Goal: Obtain resource: Obtain resource

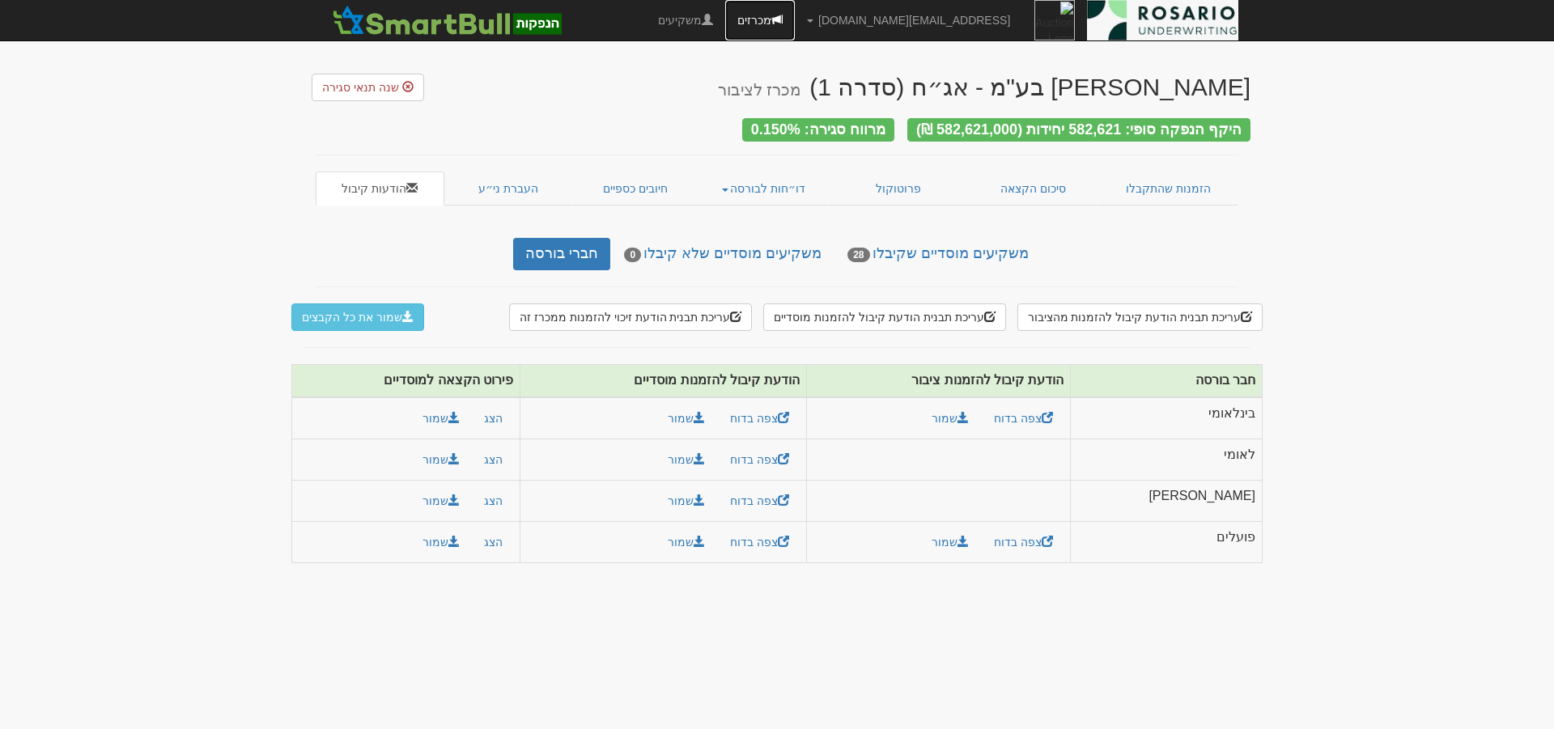
click at [795, 23] on link "מכרזים" at bounding box center [760, 20] width 70 height 40
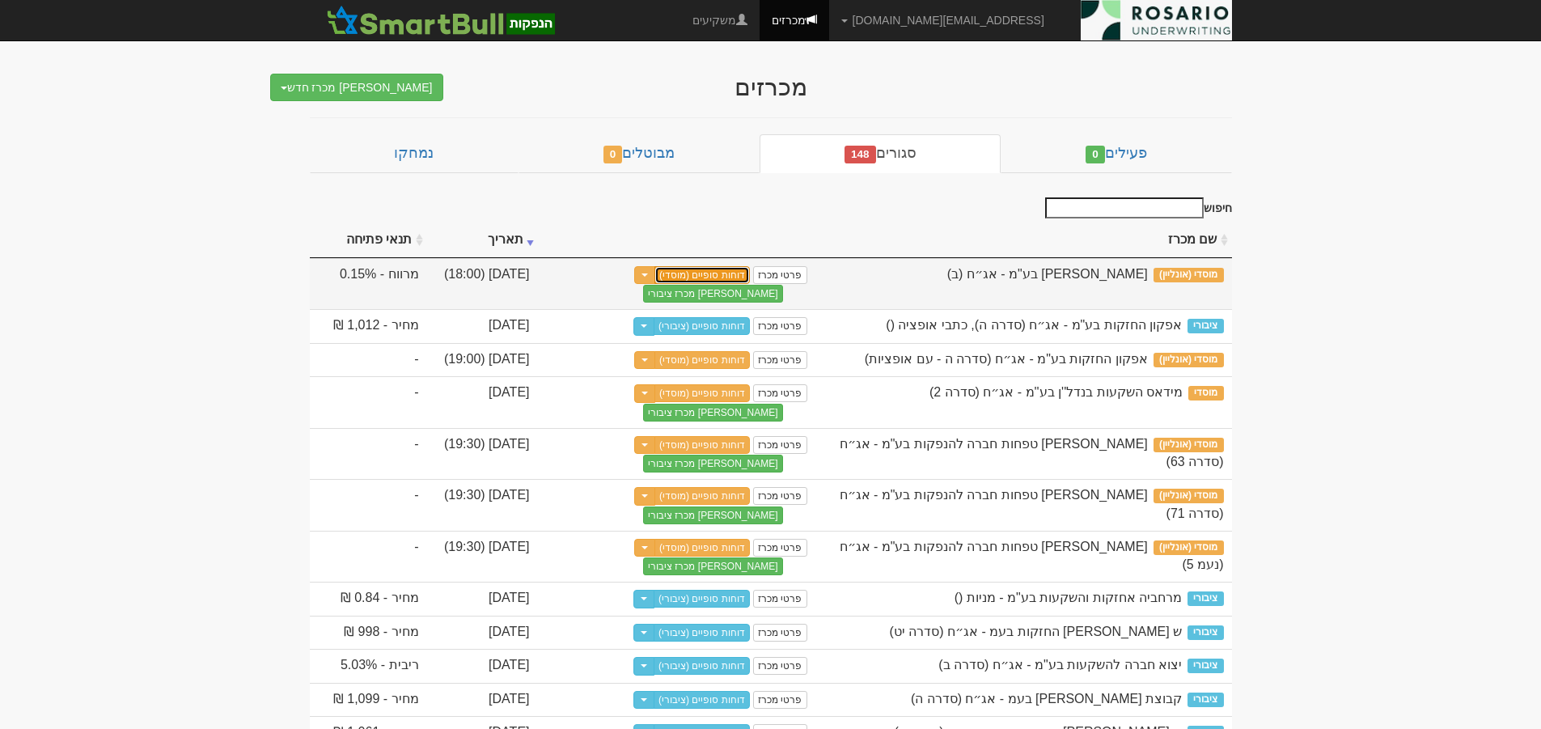
click at [727, 277] on link "דוחות סופיים (מוסדי)" at bounding box center [702, 275] width 95 height 18
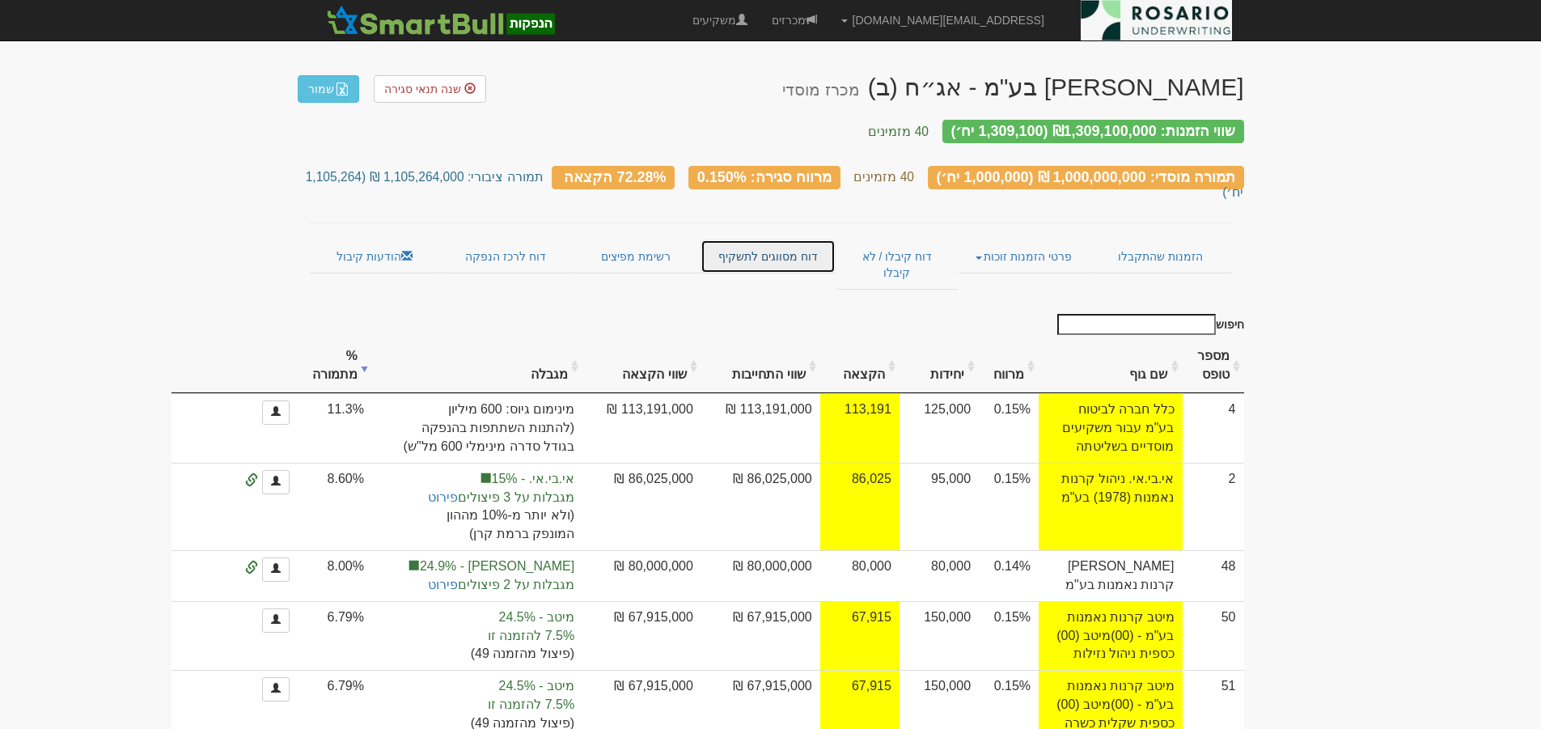
click at [782, 240] on link "דוח מסווגים לתשקיף" at bounding box center [768, 257] width 135 height 34
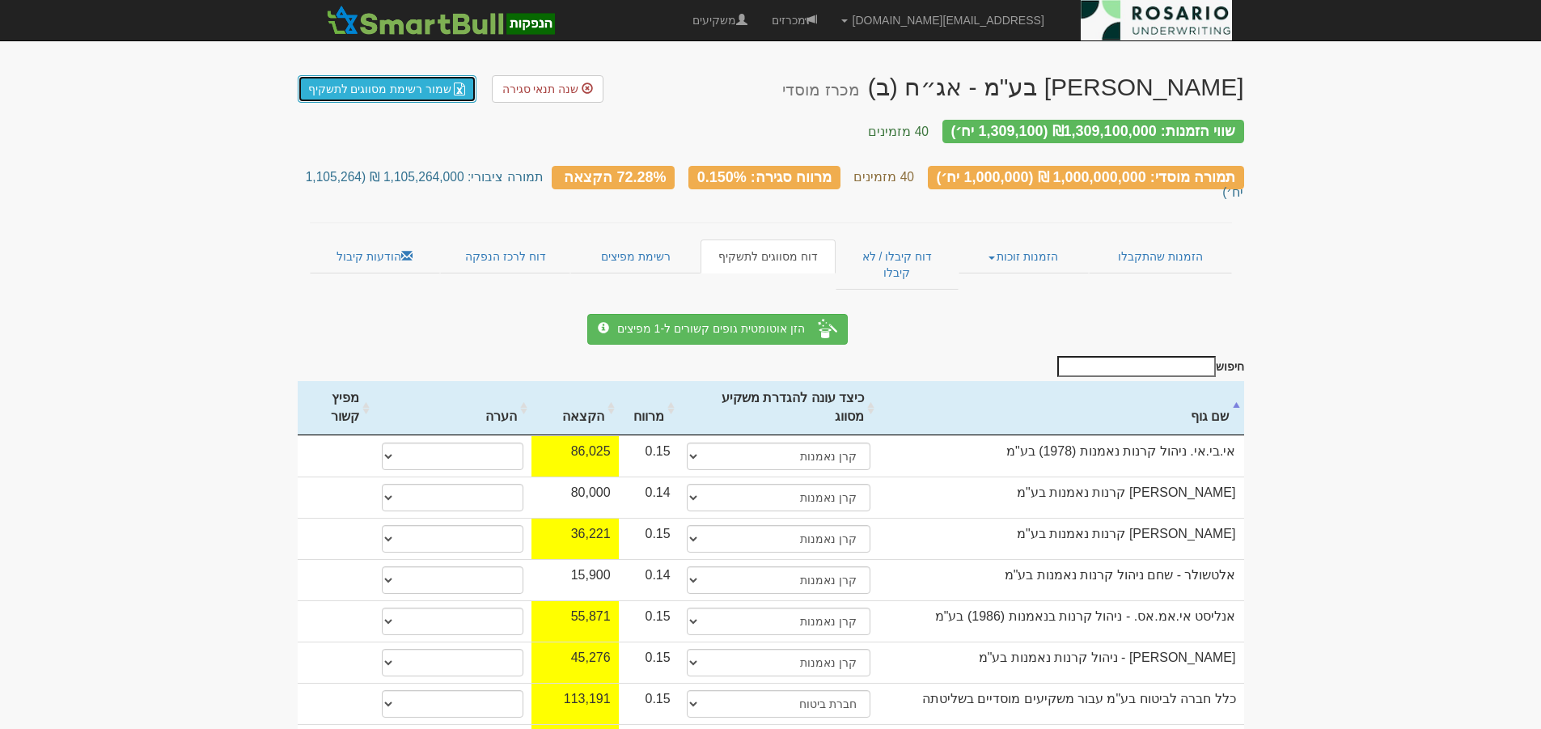
click at [396, 94] on link "שמור רשימת מסווגים לתשקיף" at bounding box center [388, 89] width 180 height 28
